Goal: Information Seeking & Learning: Learn about a topic

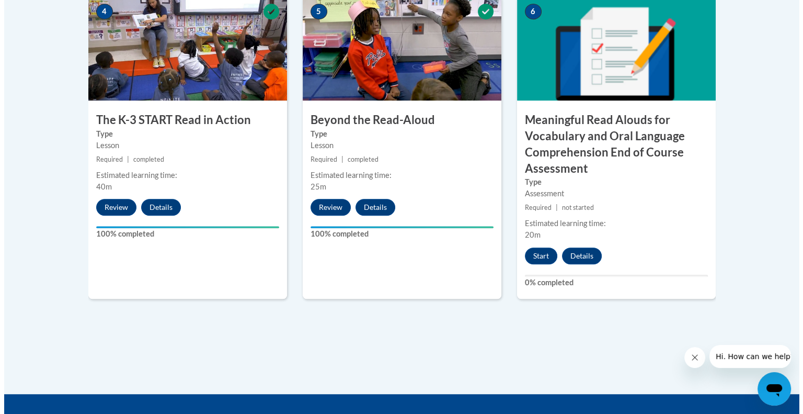
scroll to position [676, 0]
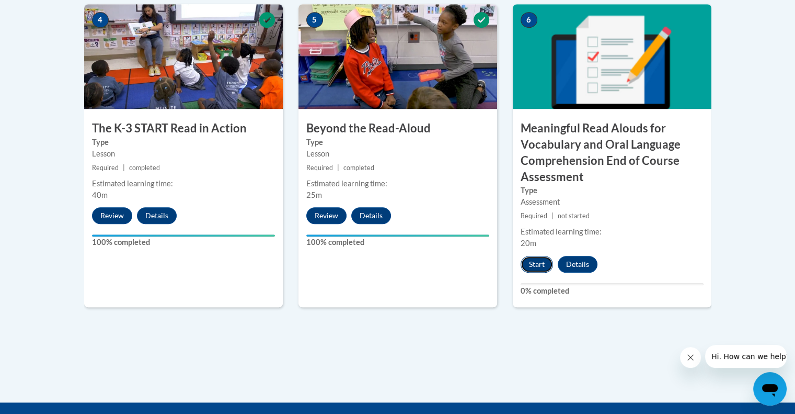
click at [544, 263] on button "Start" at bounding box center [537, 264] width 32 height 17
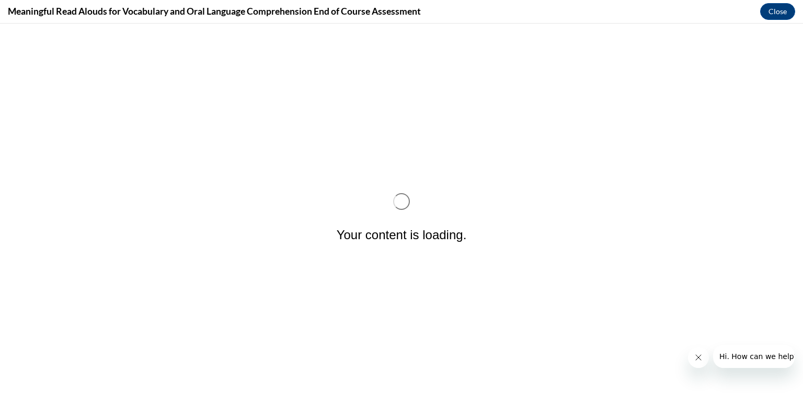
scroll to position [0, 0]
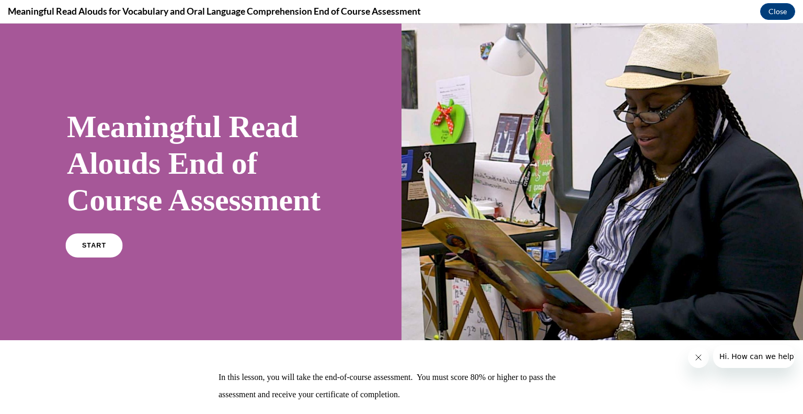
click at [89, 257] on link "START" at bounding box center [93, 245] width 57 height 24
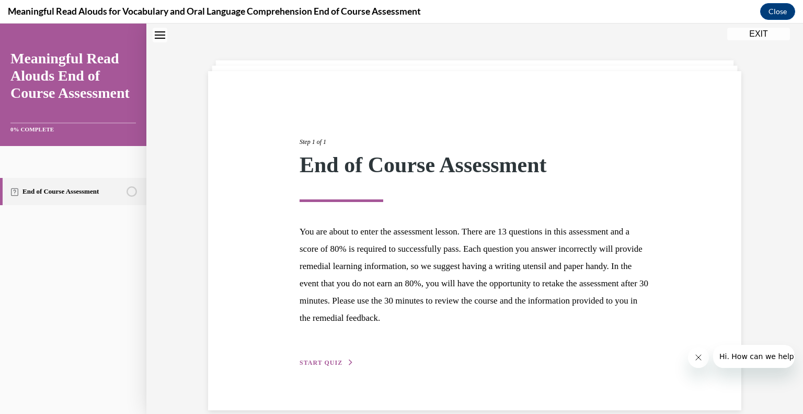
scroll to position [49, 0]
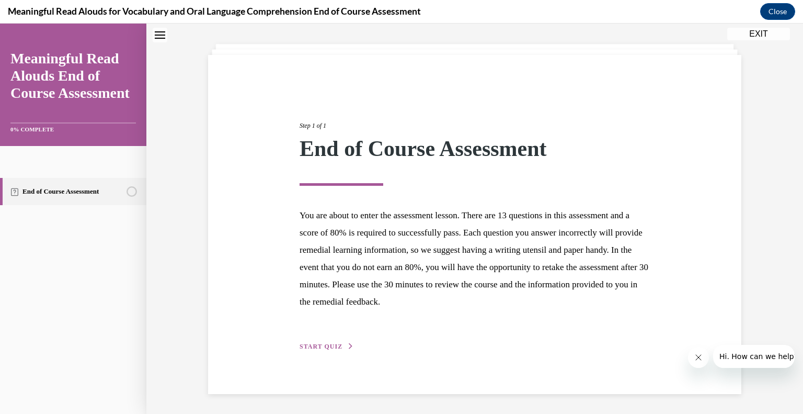
click at [320, 341] on button "START QUIZ" at bounding box center [327, 345] width 54 height 9
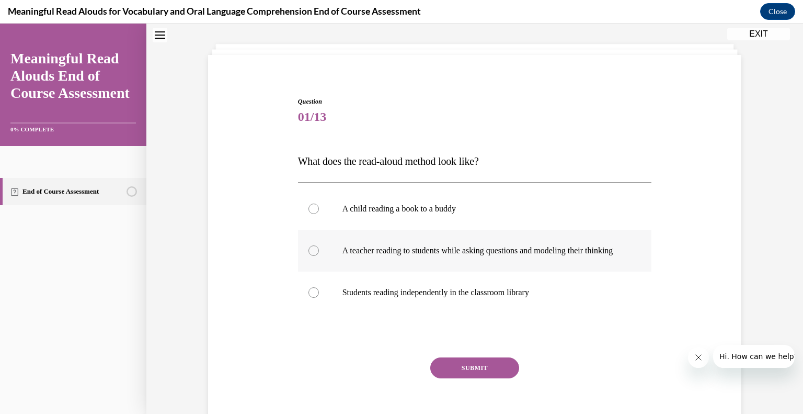
click at [312, 256] on div at bounding box center [314, 250] width 10 height 10
click at [312, 256] on input "A teacher reading to students while asking questions and modeling their thinking" at bounding box center [314, 250] width 10 height 10
radio input "true"
click at [465, 371] on button "SUBMIT" at bounding box center [474, 367] width 89 height 21
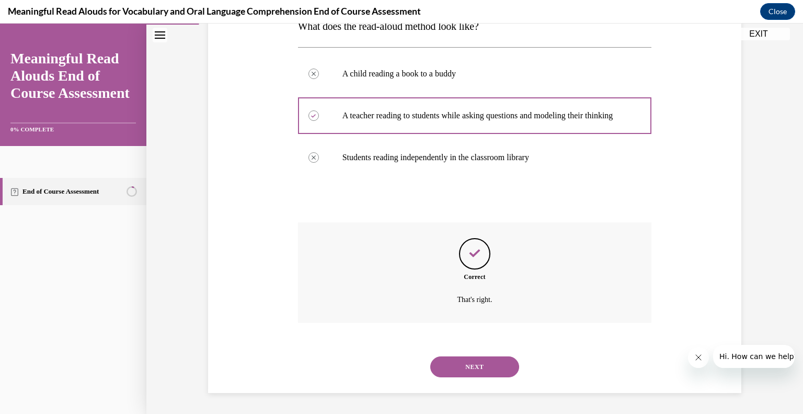
scroll to position [193, 0]
click at [465, 371] on button "NEXT" at bounding box center [474, 366] width 89 height 21
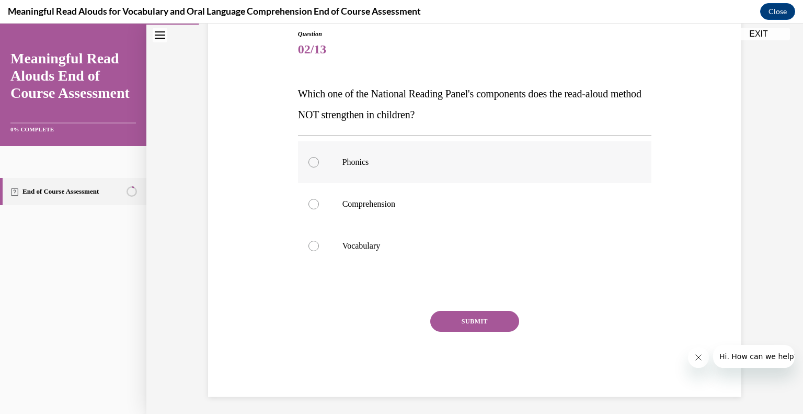
click at [352, 173] on label "Phonics" at bounding box center [475, 162] width 354 height 42
click at [319, 167] on input "Phonics" at bounding box center [314, 162] width 10 height 10
radio input "true"
click at [469, 321] on button "SUBMIT" at bounding box center [474, 321] width 89 height 21
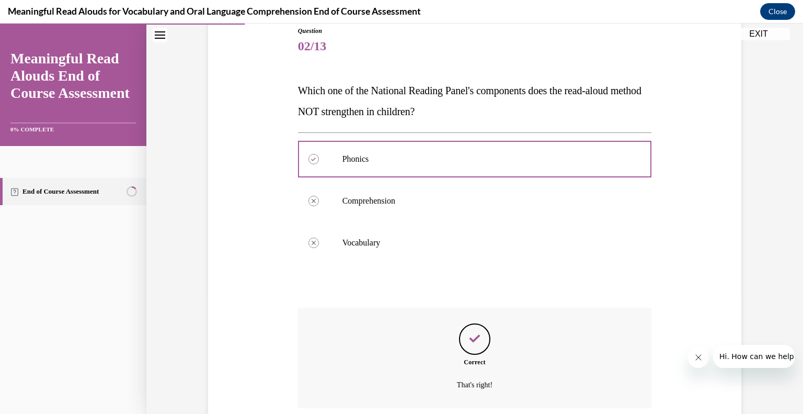
scroll to position [204, 0]
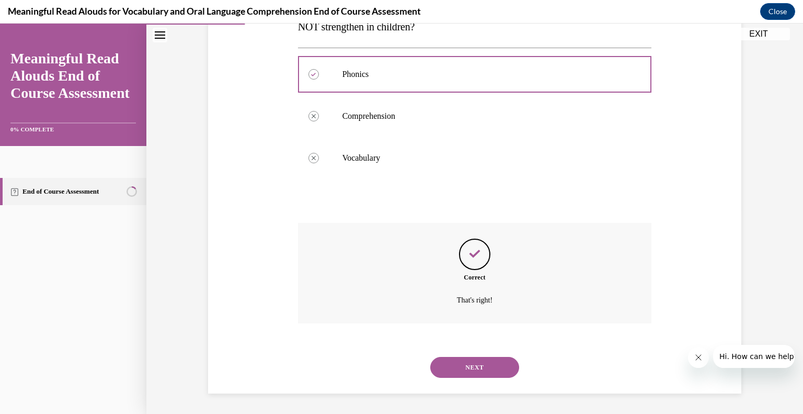
click at [478, 369] on button "NEXT" at bounding box center [474, 367] width 89 height 21
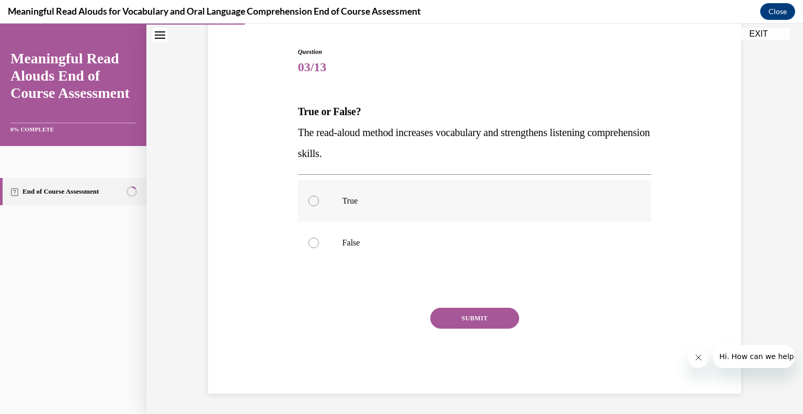
click at [341, 206] on label "True" at bounding box center [475, 201] width 354 height 42
click at [319, 206] on input "True" at bounding box center [314, 201] width 10 height 10
radio input "true"
click at [475, 315] on button "SUBMIT" at bounding box center [474, 317] width 89 height 21
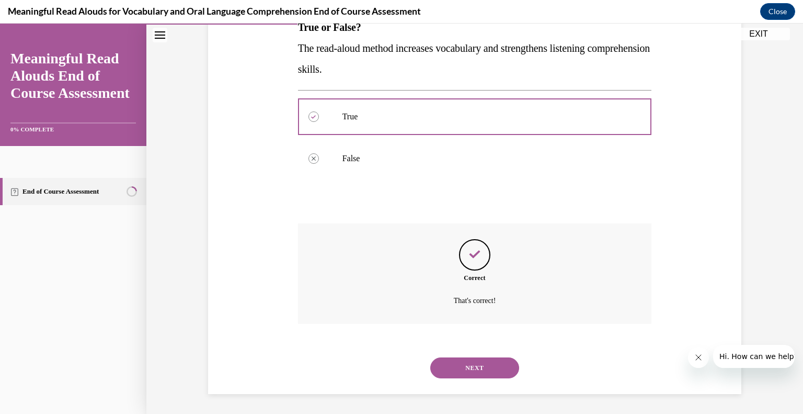
scroll to position [183, 0]
click at [475, 370] on button "NEXT" at bounding box center [474, 367] width 89 height 21
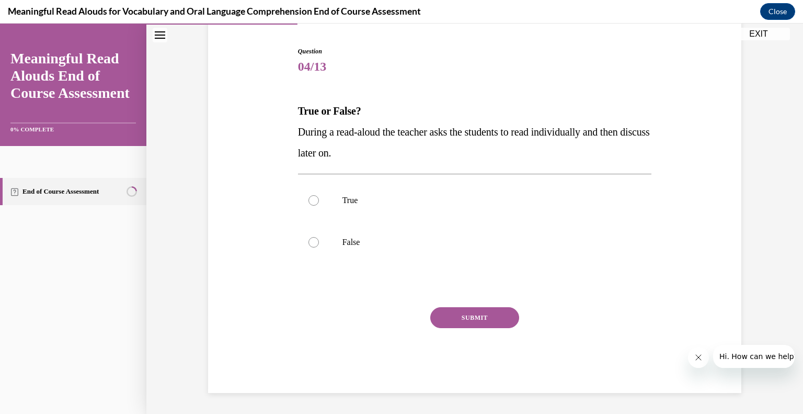
scroll to position [98, 0]
click at [318, 242] on label "False" at bounding box center [475, 243] width 354 height 42
click at [318, 242] on input "False" at bounding box center [314, 242] width 10 height 10
radio input "true"
click at [450, 313] on button "SUBMIT" at bounding box center [474, 317] width 89 height 21
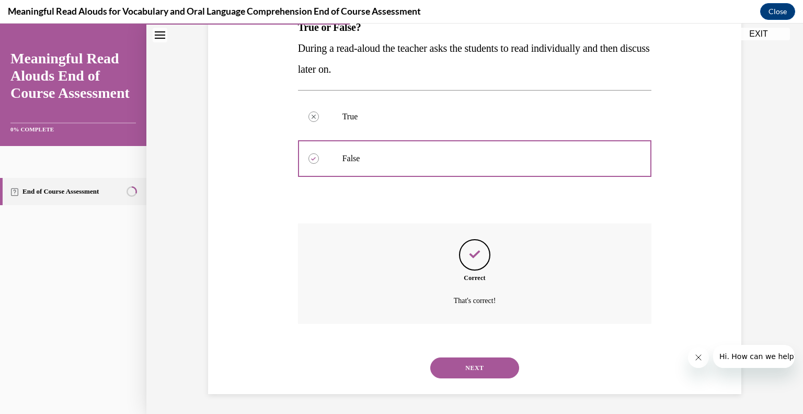
scroll to position [183, 0]
click at [461, 366] on button "NEXT" at bounding box center [474, 367] width 89 height 21
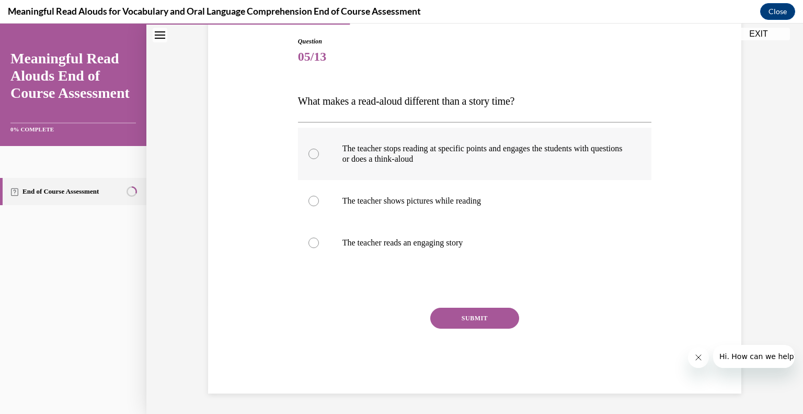
click at [305, 161] on label "The teacher stops reading at specific points and engages the students with ques…" at bounding box center [475, 154] width 354 height 52
click at [309, 159] on input "The teacher stops reading at specific points and engages the students with ques…" at bounding box center [314, 154] width 10 height 10
radio input "true"
click at [506, 326] on button "SUBMIT" at bounding box center [474, 317] width 89 height 21
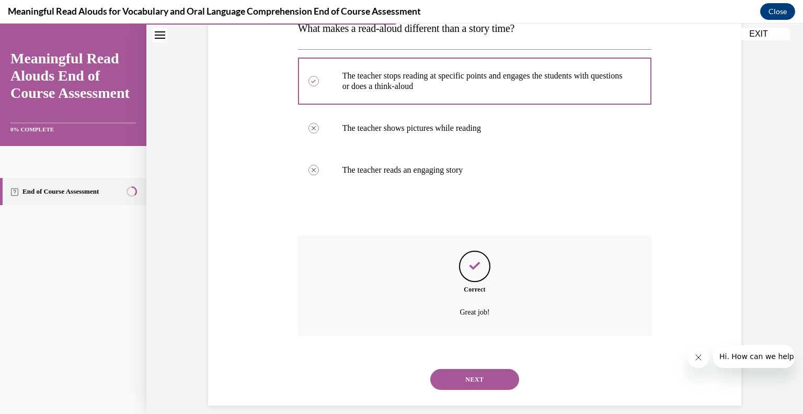
scroll to position [193, 0]
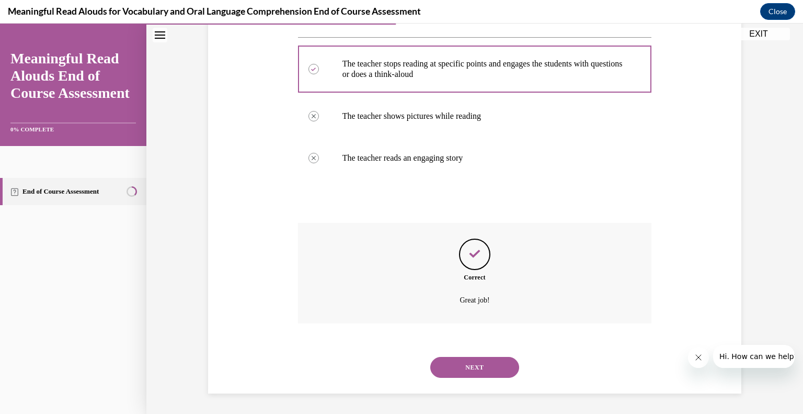
click at [469, 367] on button "NEXT" at bounding box center [474, 367] width 89 height 21
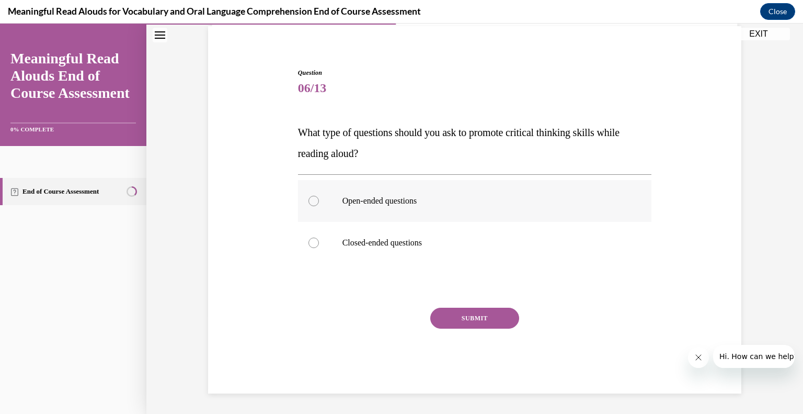
click at [368, 199] on p "Open-ended questions" at bounding box center [484, 201] width 283 height 10
click at [319, 199] on input "Open-ended questions" at bounding box center [314, 201] width 10 height 10
radio input "true"
click at [472, 307] on button "SUBMIT" at bounding box center [474, 317] width 89 height 21
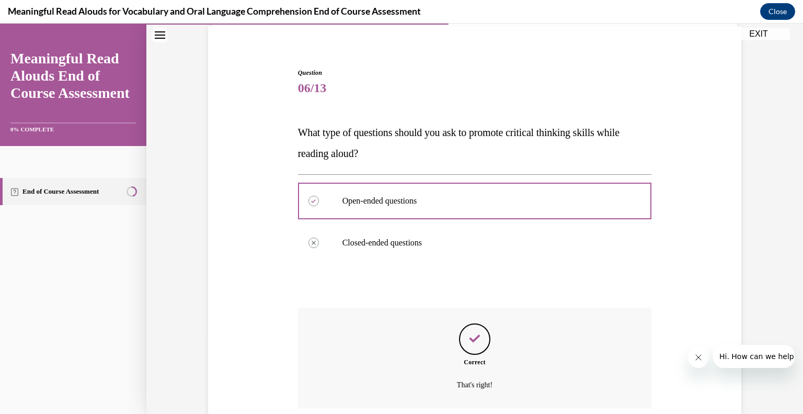
scroll to position [162, 0]
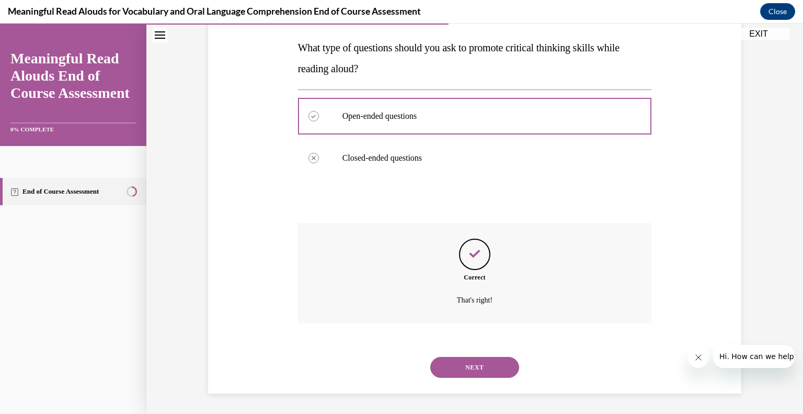
click at [494, 364] on button "NEXT" at bounding box center [474, 367] width 89 height 21
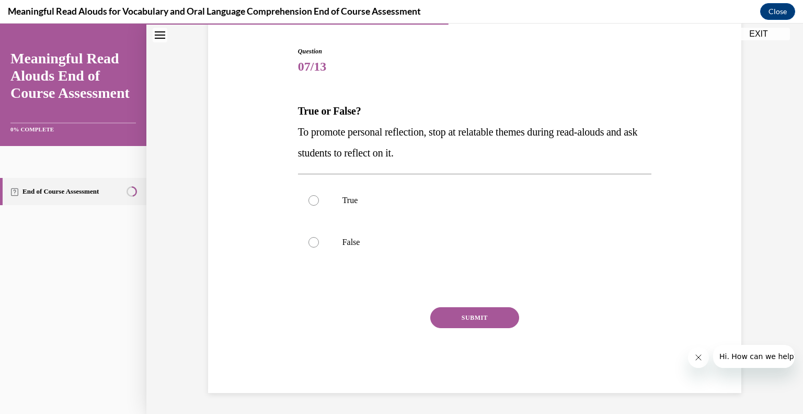
scroll to position [98, 0]
click at [352, 219] on label "True" at bounding box center [475, 201] width 354 height 42
click at [319, 206] on input "True" at bounding box center [314, 201] width 10 height 10
radio input "true"
click at [458, 317] on button "SUBMIT" at bounding box center [474, 317] width 89 height 21
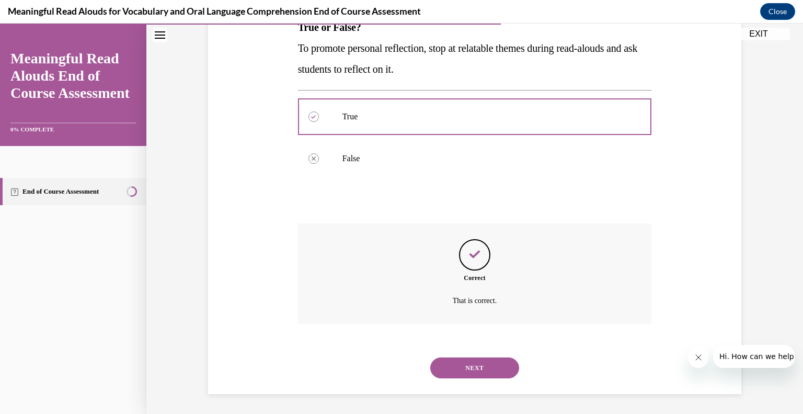
scroll to position [183, 0]
click at [480, 361] on button "NEXT" at bounding box center [474, 367] width 89 height 21
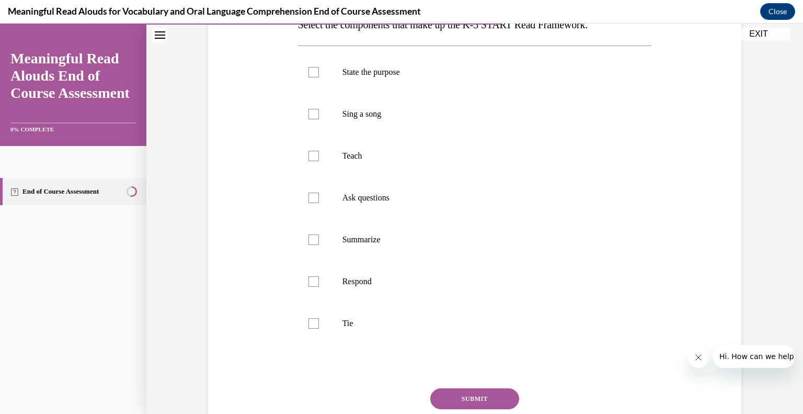
scroll to position [158, 0]
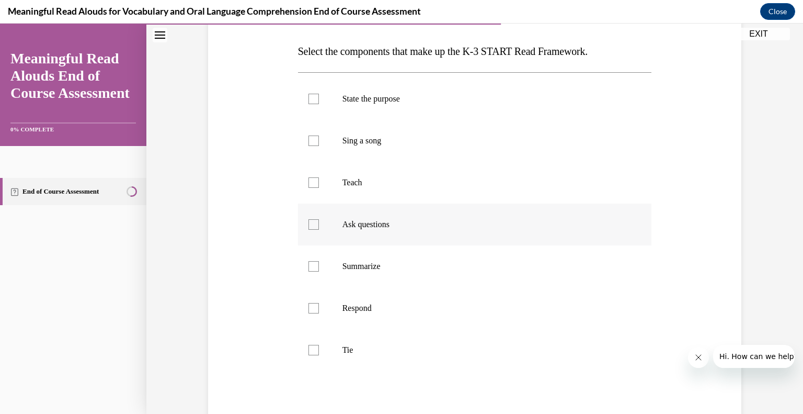
click at [381, 223] on p "Ask questions" at bounding box center [484, 224] width 283 height 10
click at [319, 223] on input "Ask questions" at bounding box center [314, 224] width 10 height 10
checkbox input "true"
click at [336, 102] on label "State the purpose" at bounding box center [475, 99] width 354 height 42
click at [319, 102] on input "State the purpose" at bounding box center [314, 99] width 10 height 10
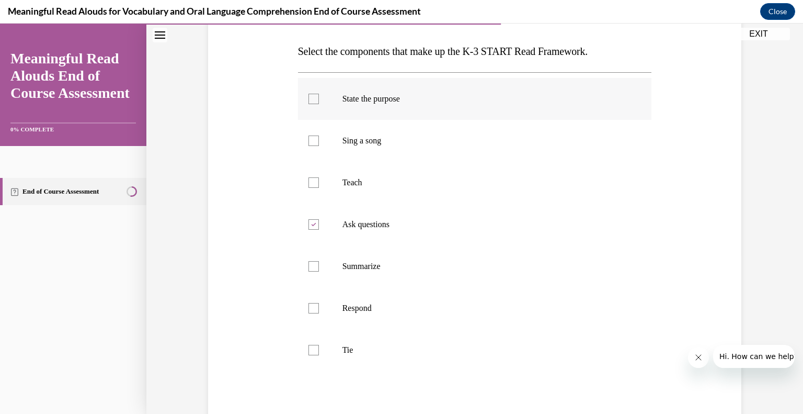
checkbox input "true"
click at [336, 186] on label "Teach" at bounding box center [475, 183] width 354 height 42
click at [319, 186] on input "Teach" at bounding box center [314, 182] width 10 height 10
checkbox input "true"
drag, startPoint x: 362, startPoint y: 264, endPoint x: 347, endPoint y: 269, distance: 16.0
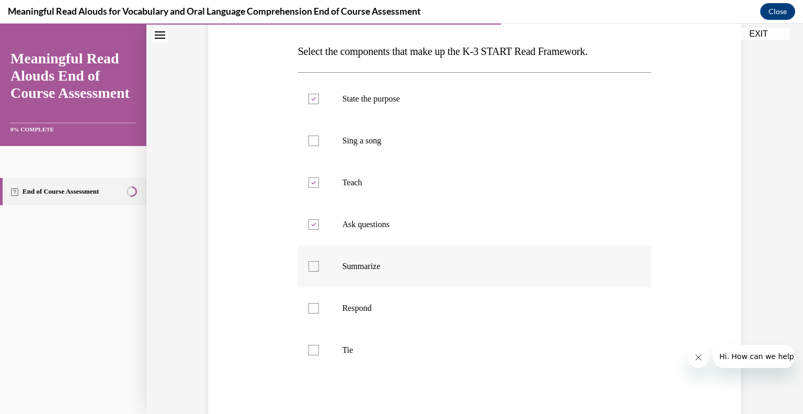
click at [347, 269] on p "Summarize" at bounding box center [484, 266] width 283 height 10
click at [319, 269] on input "Summarize" at bounding box center [314, 266] width 10 height 10
checkbox input "true"
click at [354, 320] on label "Respond" at bounding box center [475, 308] width 354 height 42
click at [319, 313] on input "Respond" at bounding box center [314, 308] width 10 height 10
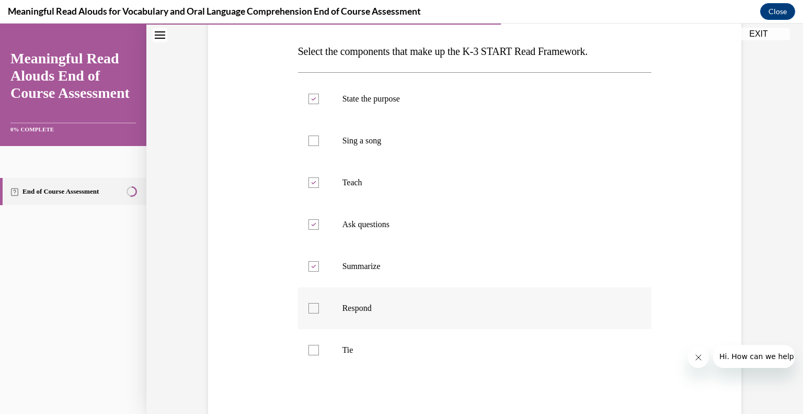
checkbox input "true"
click at [348, 274] on label "Summarize" at bounding box center [475, 266] width 354 height 42
click at [319, 271] on input "Summarize" at bounding box center [314, 266] width 10 height 10
checkbox input "false"
click at [336, 350] on label "Tie" at bounding box center [475, 350] width 354 height 42
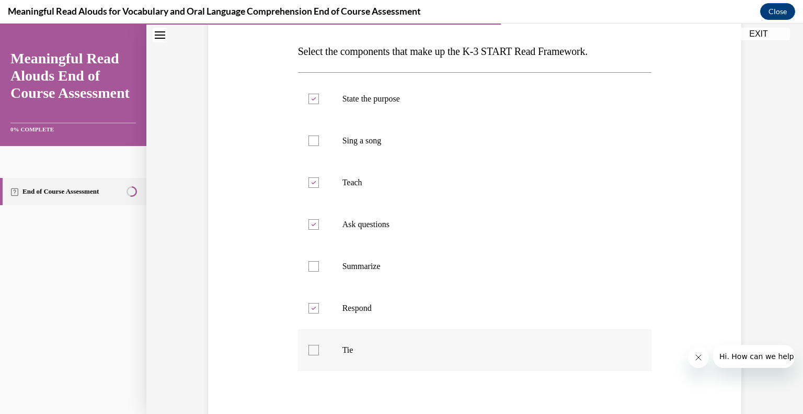
click at [319, 350] on input "Tie" at bounding box center [314, 350] width 10 height 10
checkbox input "true"
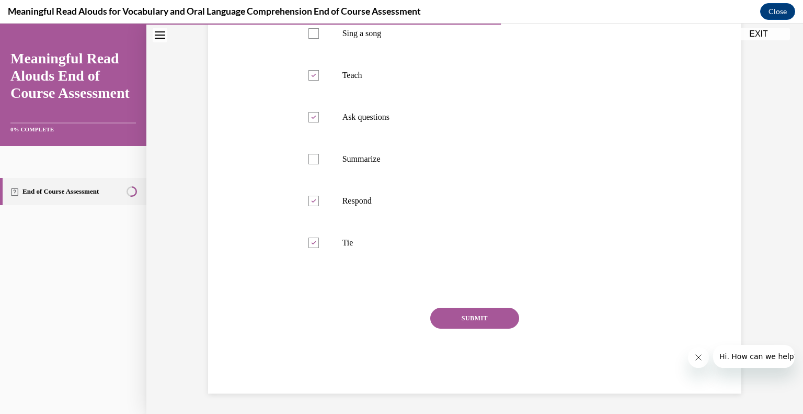
click at [471, 309] on button "SUBMIT" at bounding box center [474, 317] width 89 height 21
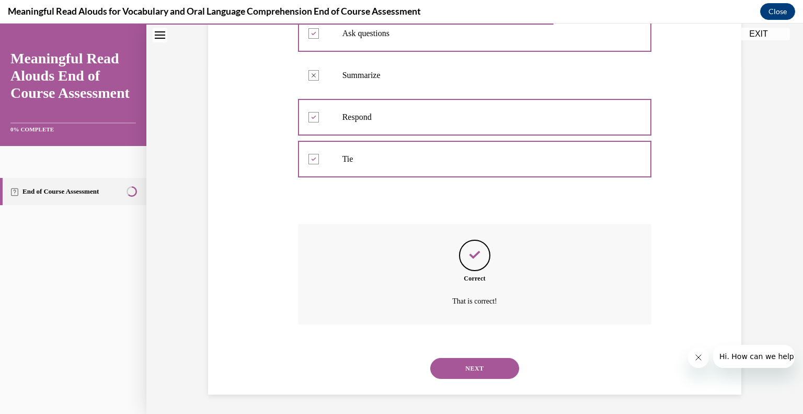
scroll to position [350, 0]
click at [471, 366] on button "NEXT" at bounding box center [474, 367] width 89 height 21
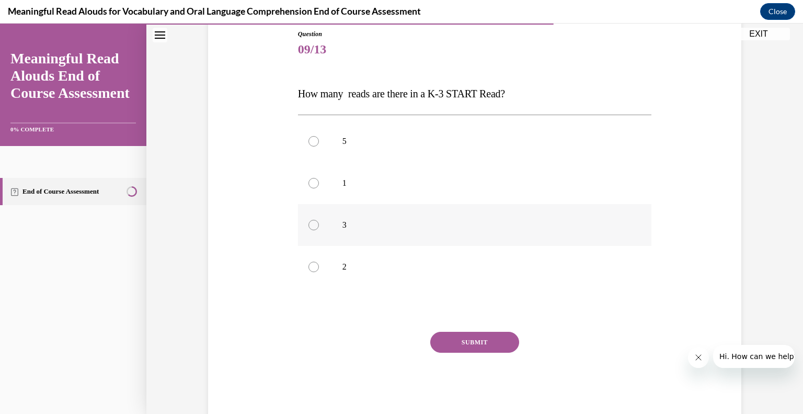
click at [310, 229] on div at bounding box center [314, 225] width 10 height 10
click at [310, 229] on input "3" at bounding box center [314, 225] width 10 height 10
radio input "true"
click at [470, 355] on div "SUBMIT" at bounding box center [475, 358] width 354 height 52
click at [450, 343] on button "SUBMIT" at bounding box center [474, 342] width 89 height 21
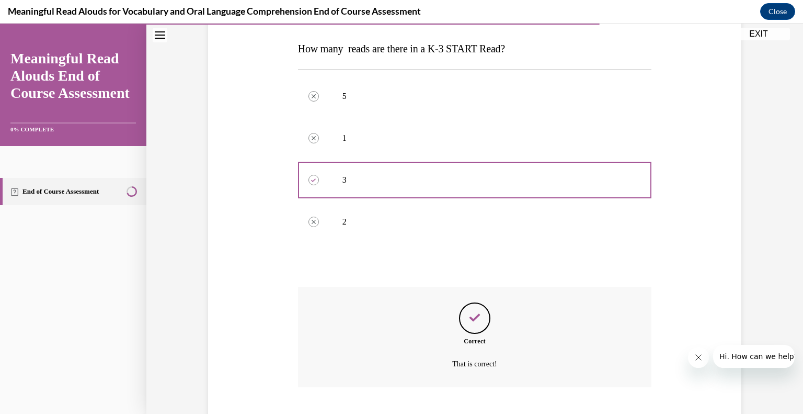
scroll to position [225, 0]
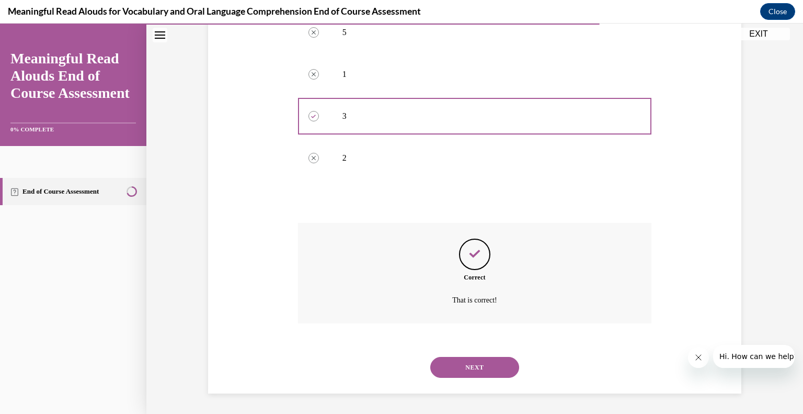
click at [485, 357] on button "NEXT" at bounding box center [474, 367] width 89 height 21
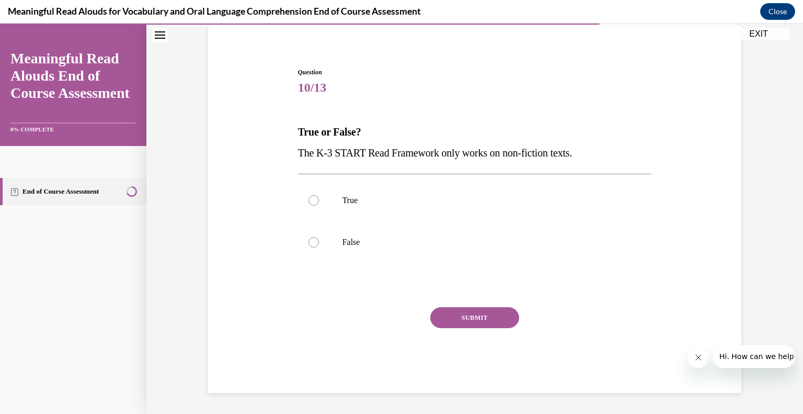
scroll to position [77, 0]
click at [324, 251] on label "False" at bounding box center [475, 243] width 354 height 42
click at [319, 248] on input "False" at bounding box center [314, 242] width 10 height 10
radio input "true"
click at [448, 322] on button "SUBMIT" at bounding box center [474, 317] width 89 height 21
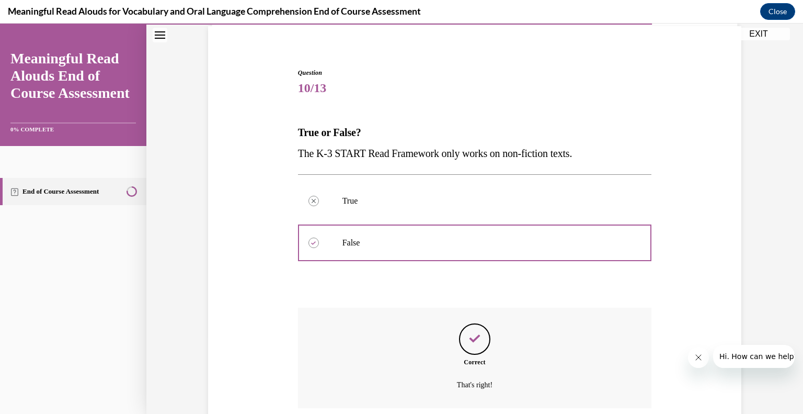
scroll to position [162, 0]
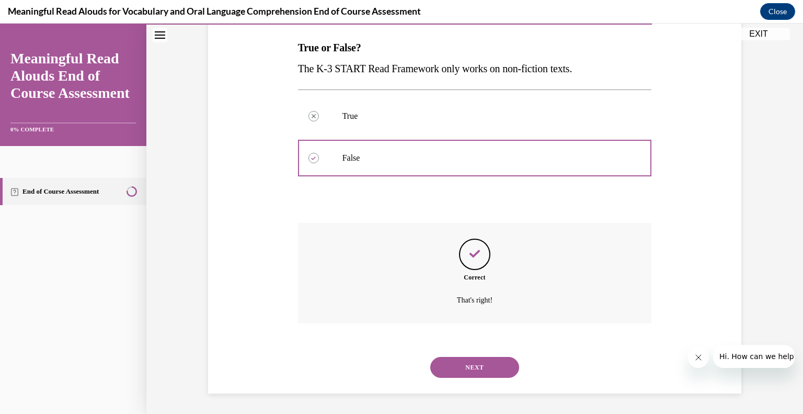
click at [476, 376] on button "NEXT" at bounding box center [474, 367] width 89 height 21
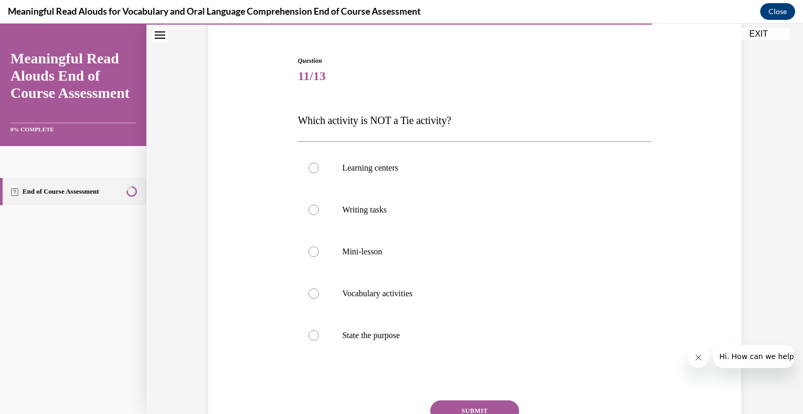
scroll to position [90, 0]
click at [395, 336] on p "State the purpose" at bounding box center [484, 334] width 283 height 10
click at [319, 336] on input "State the purpose" at bounding box center [314, 334] width 10 height 10
radio input "true"
click at [464, 409] on button "SUBMIT" at bounding box center [474, 410] width 89 height 21
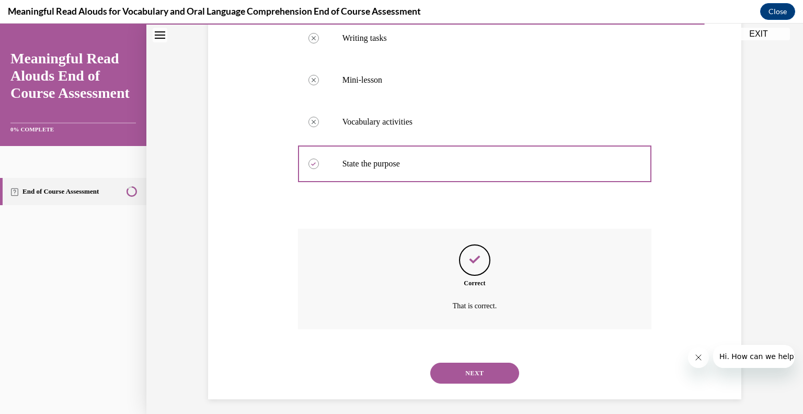
scroll to position [267, 0]
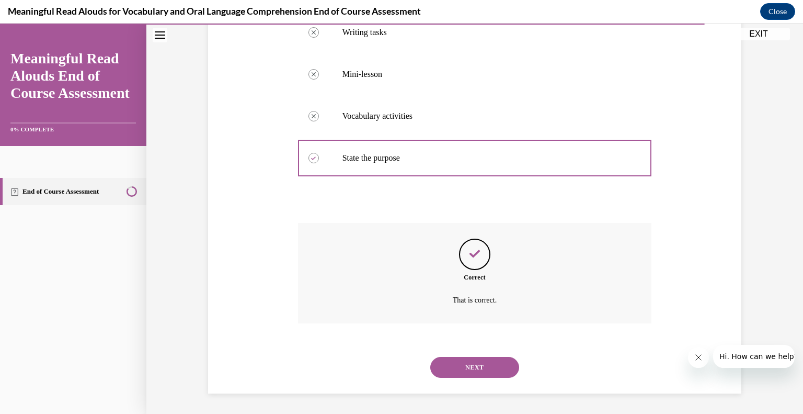
click at [459, 370] on button "NEXT" at bounding box center [474, 367] width 89 height 21
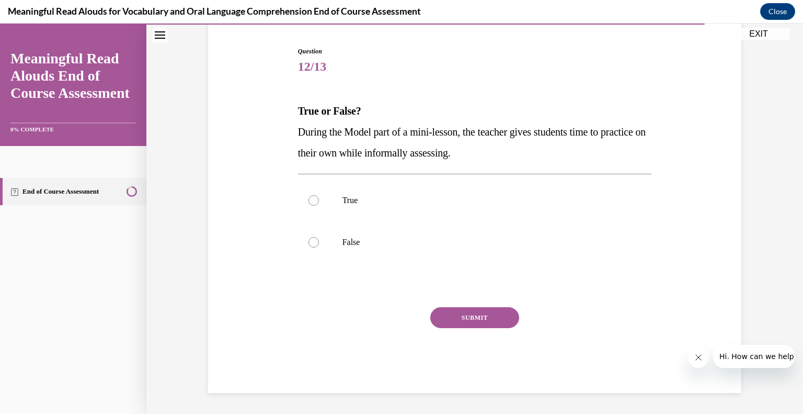
scroll to position [98, 0]
click at [324, 238] on label "False" at bounding box center [475, 243] width 354 height 42
click at [319, 238] on input "False" at bounding box center [314, 242] width 10 height 10
radio input "true"
click at [466, 313] on button "SUBMIT" at bounding box center [474, 317] width 89 height 21
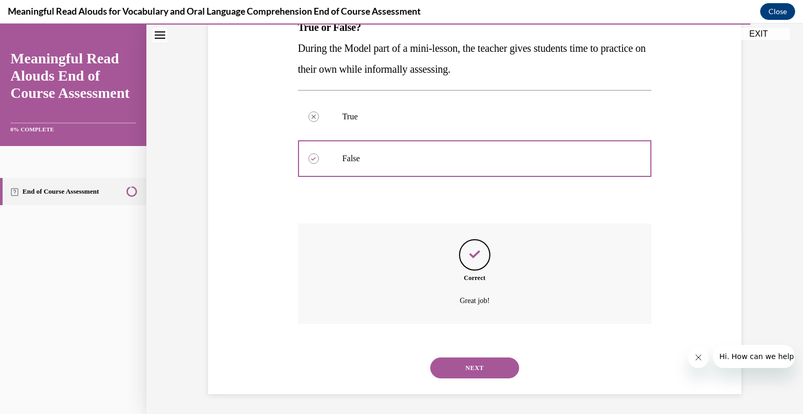
scroll to position [183, 0]
click at [473, 364] on button "NEXT" at bounding box center [474, 367] width 89 height 21
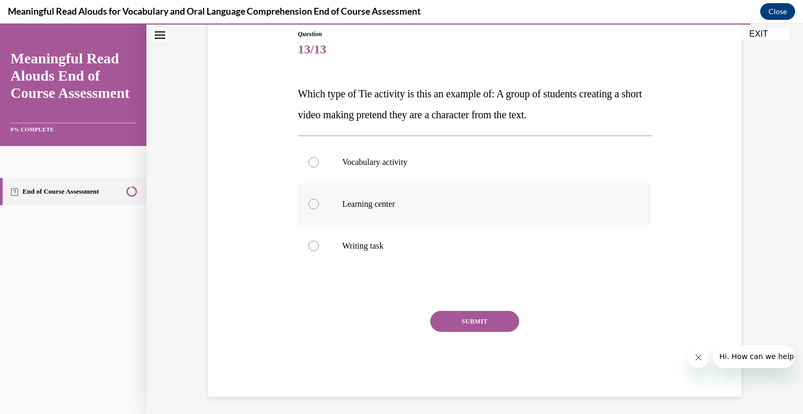
click at [370, 213] on label "Learning center" at bounding box center [475, 204] width 354 height 42
click at [319, 209] on input "Learning center" at bounding box center [314, 204] width 10 height 10
radio input "true"
click at [464, 320] on button "SUBMIT" at bounding box center [474, 321] width 89 height 21
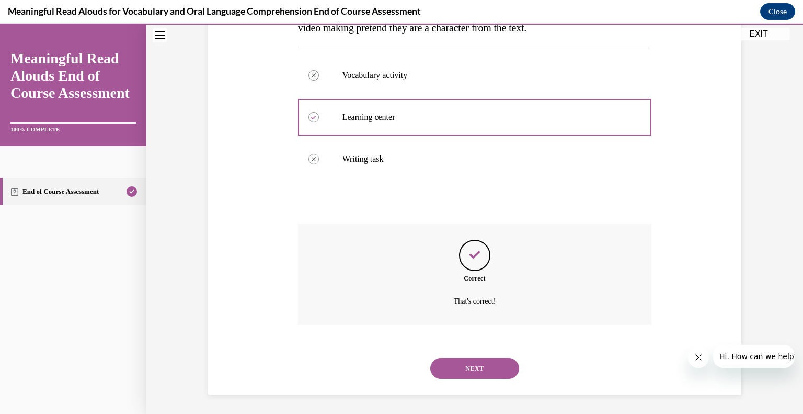
scroll to position [204, 0]
click at [469, 372] on button "NEXT" at bounding box center [474, 367] width 89 height 21
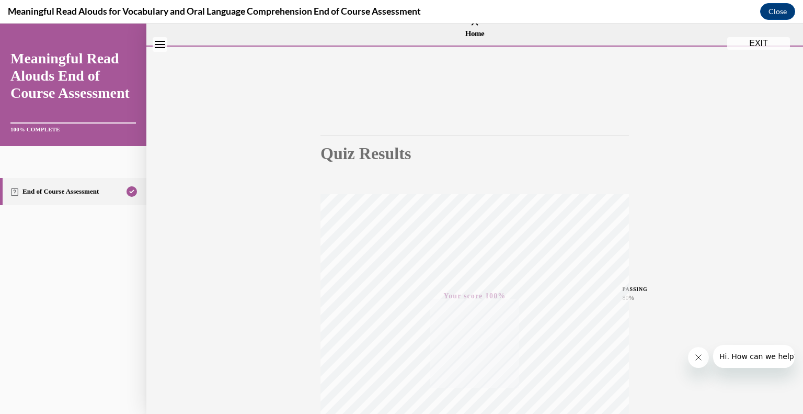
scroll to position [9, 0]
click at [755, 56] on button "EXIT" at bounding box center [758, 56] width 63 height 13
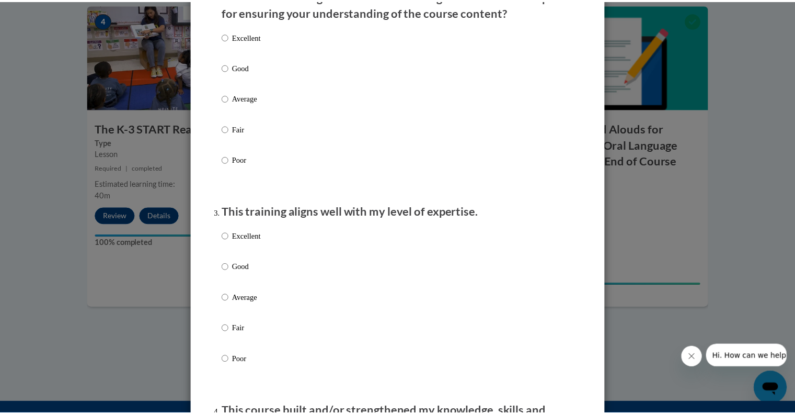
scroll to position [0, 0]
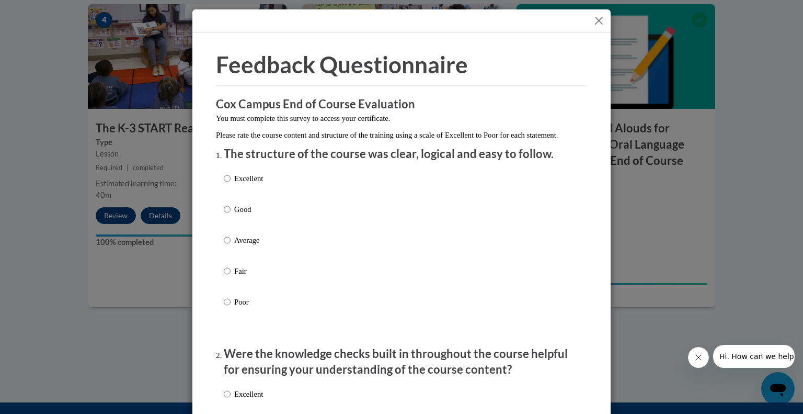
click at [596, 19] on button "Close" at bounding box center [598, 20] width 13 height 13
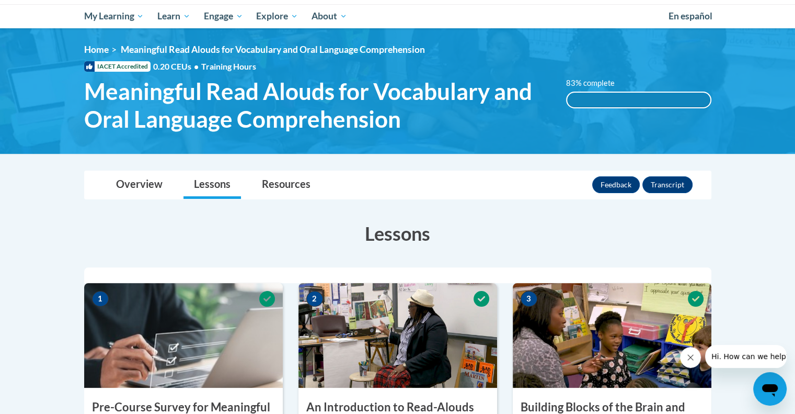
scroll to position [105, 0]
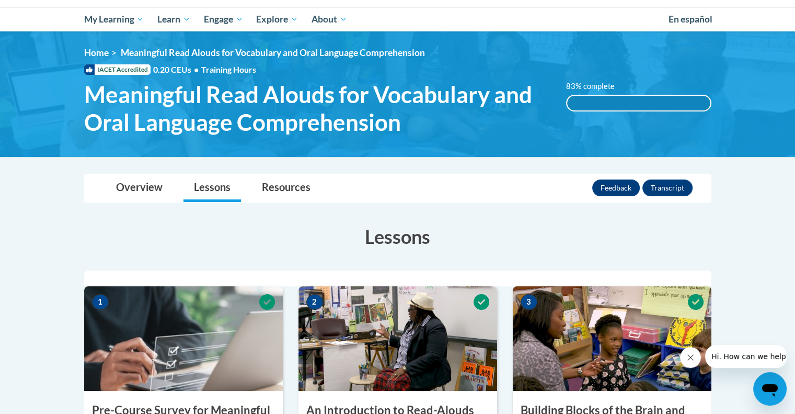
click at [600, 101] on div "83% complete" at bounding box center [638, 103] width 143 height 15
click at [158, 192] on link "Overview" at bounding box center [139, 188] width 67 height 28
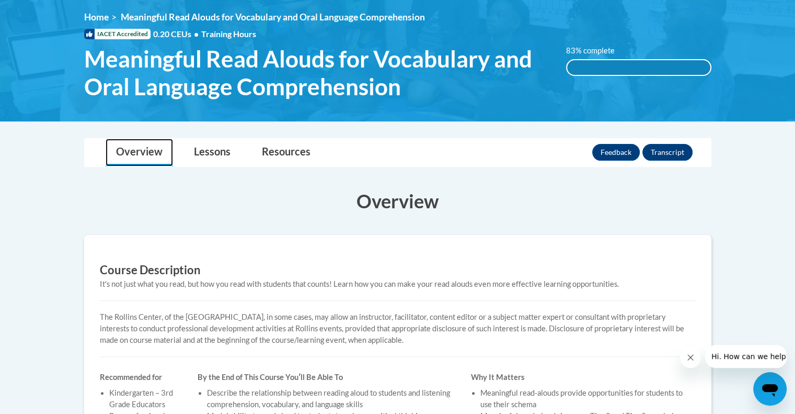
scroll to position [133, 0]
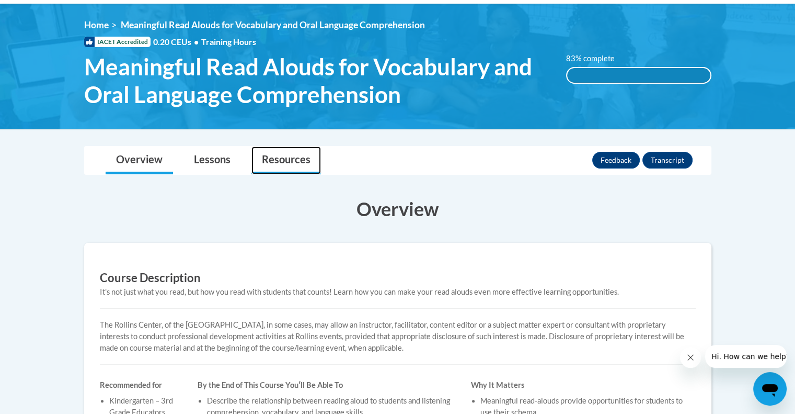
click at [281, 157] on link "Resources" at bounding box center [287, 160] width 70 height 28
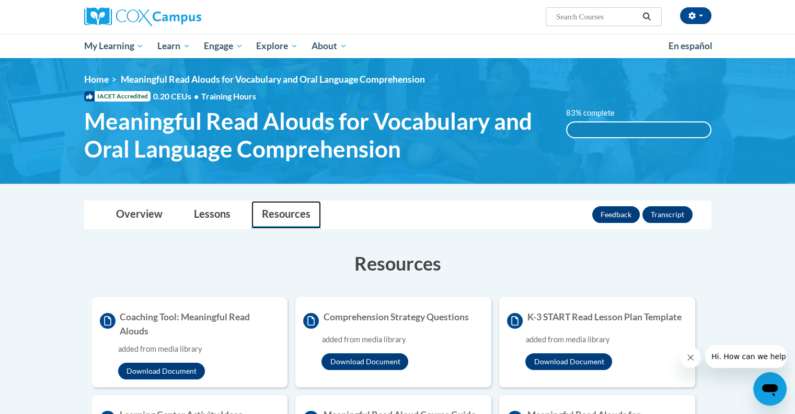
scroll to position [78, 0]
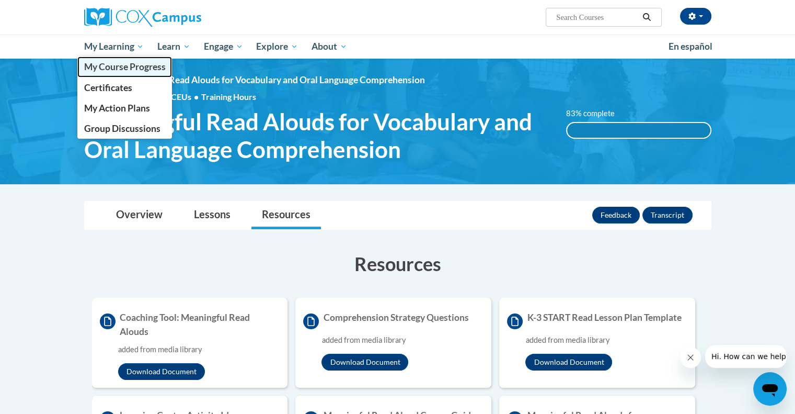
click at [128, 66] on span "My Course Progress" at bounding box center [125, 66] width 82 height 11
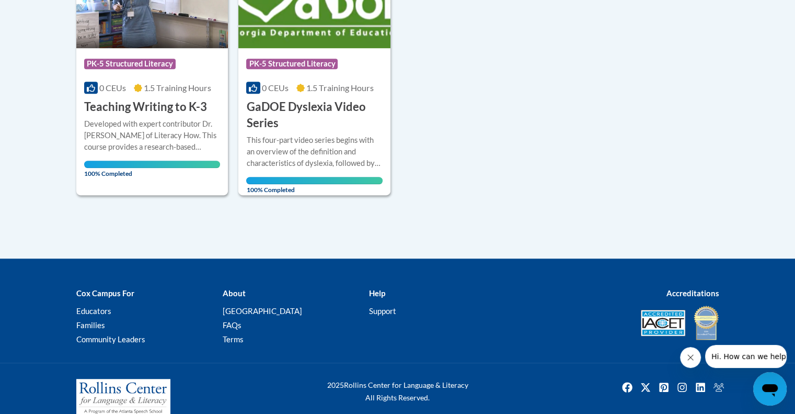
scroll to position [618, 0]
